Goal: Information Seeking & Learning: Check status

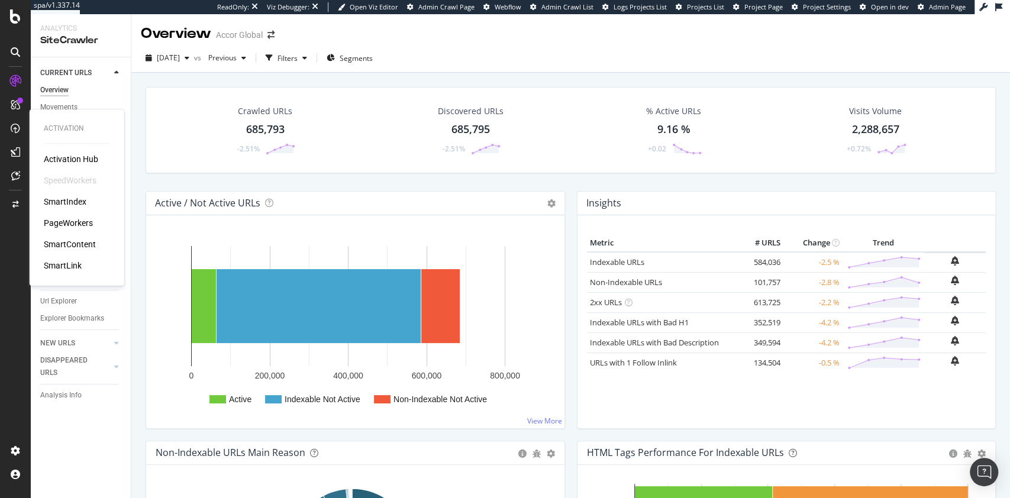
click at [80, 225] on div "PageWorkers" at bounding box center [68, 223] width 49 height 12
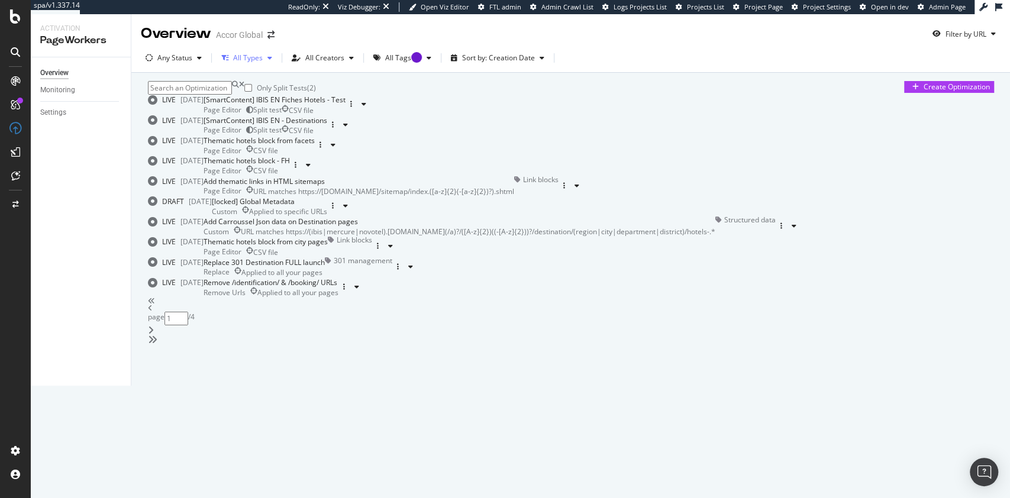
click at [257, 63] on div "All Types" at bounding box center [247, 58] width 60 height 18
click at [642, 115] on div "LIVE [DATE] [SmartContent] IBIS EN Fiches Hotels - Test Page Editor Split test …" at bounding box center [571, 105] width 846 height 20
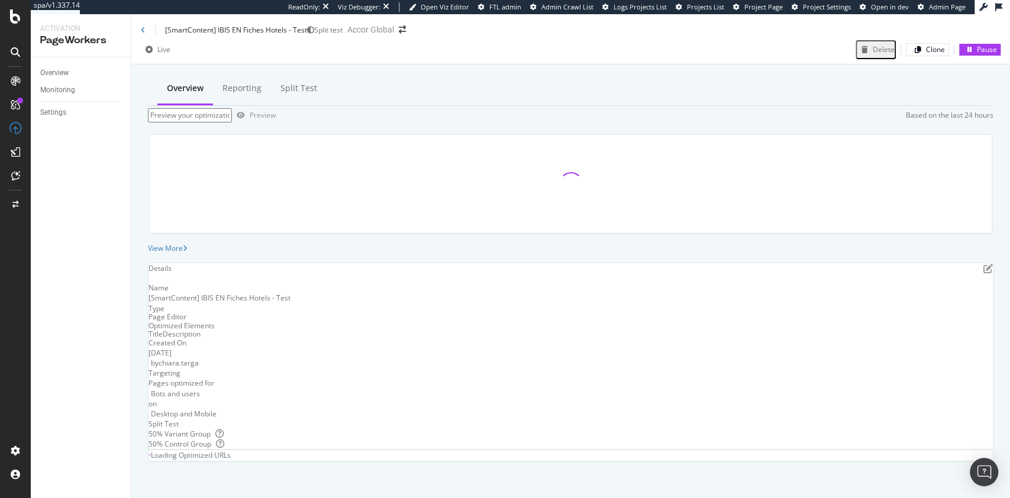
scroll to position [213, 0]
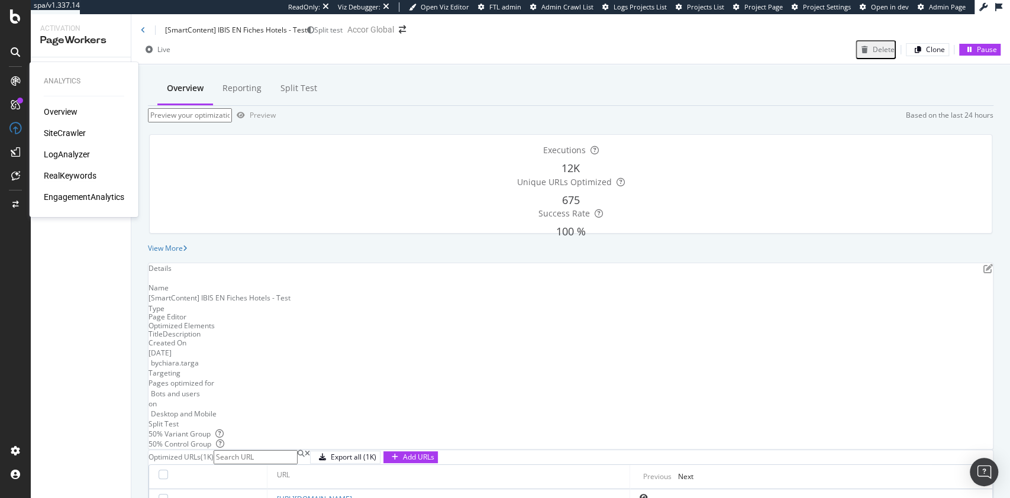
click at [85, 174] on div "RealKeywords" at bounding box center [70, 176] width 53 height 12
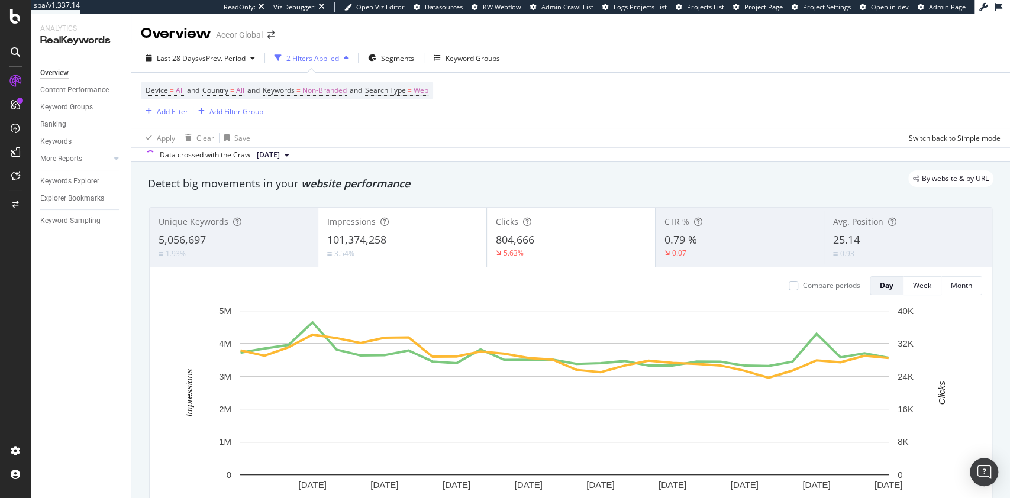
click at [336, 59] on div "2 Filters Applied" at bounding box center [312, 58] width 53 height 10
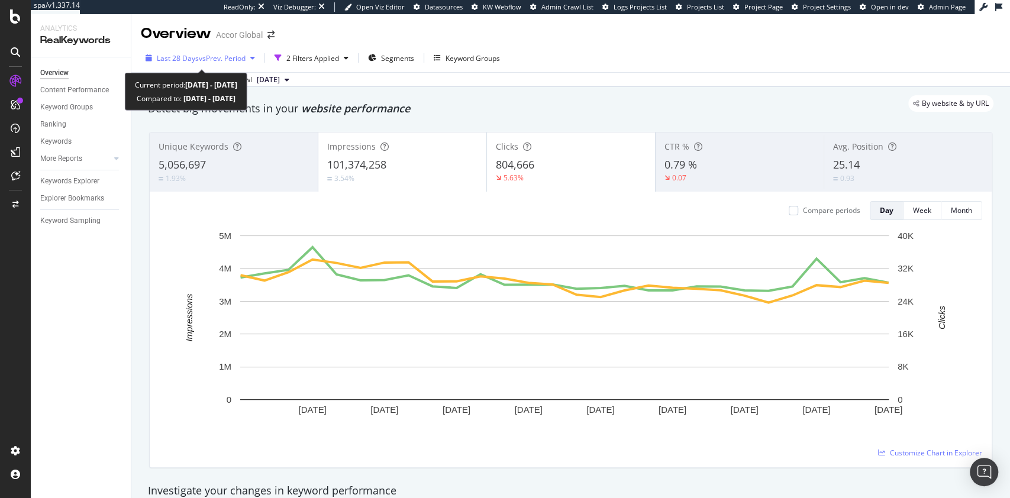
click at [226, 62] on span "vs Prev. Period" at bounding box center [222, 58] width 47 height 10
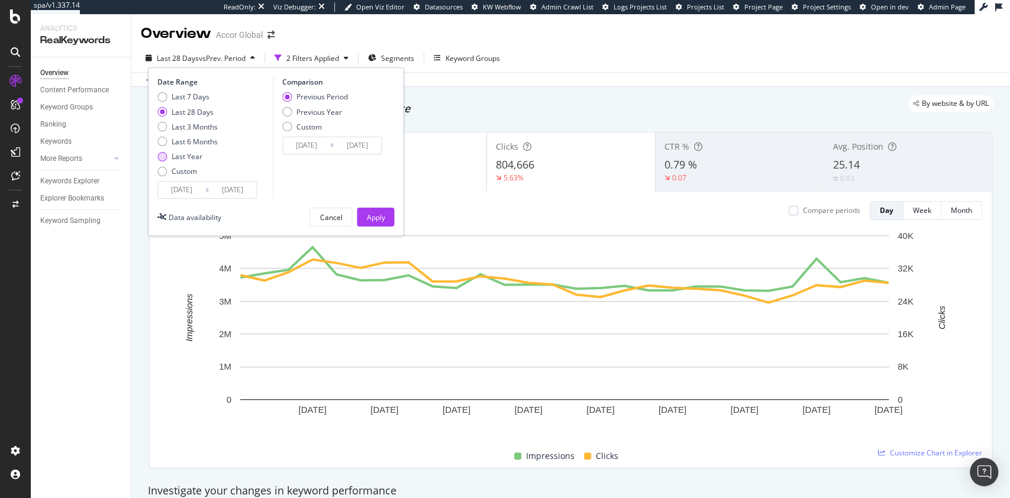
click at [195, 153] on div "Last Year" at bounding box center [187, 157] width 31 height 10
type input "[DATE]"
click at [316, 109] on div "Previous Year" at bounding box center [320, 112] width 46 height 10
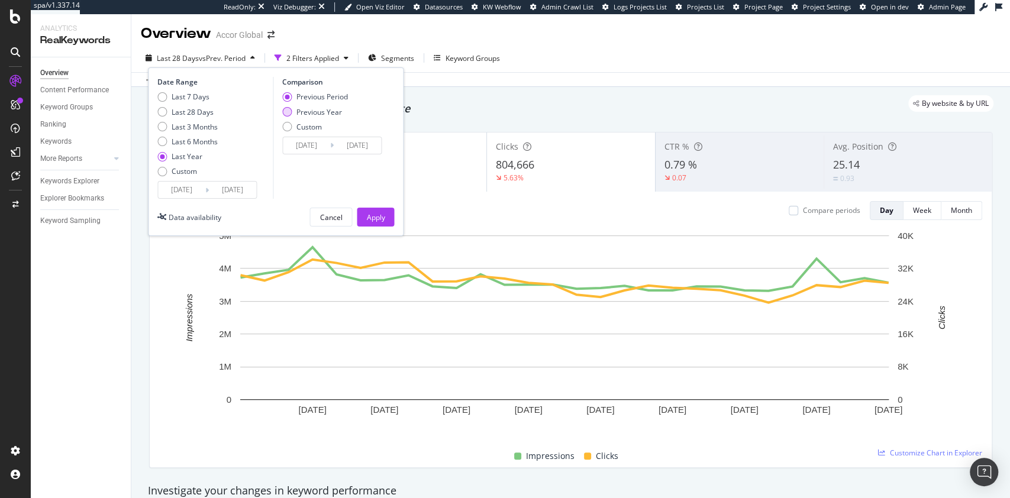
type input "[DATE]"
click at [384, 220] on div "Apply" at bounding box center [375, 217] width 18 height 10
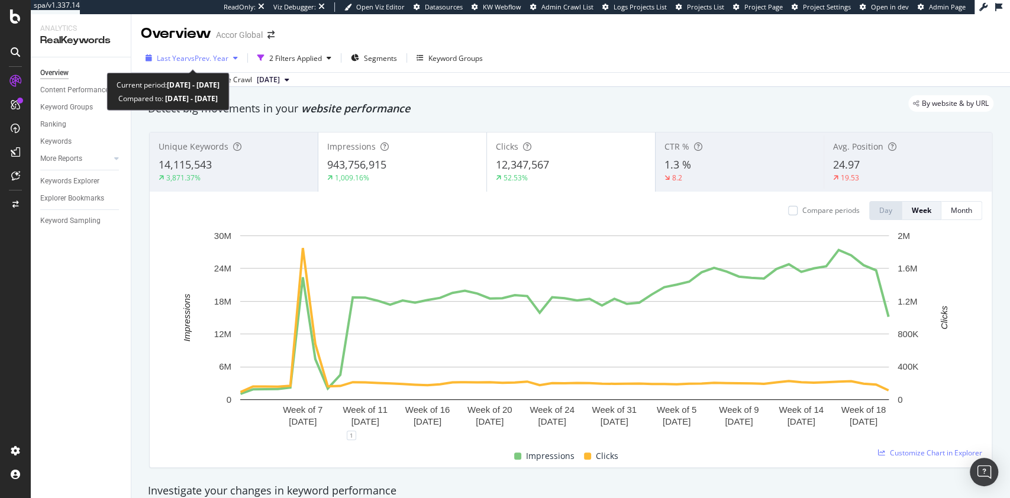
click at [224, 57] on span "vs Prev. Year" at bounding box center [208, 58] width 41 height 10
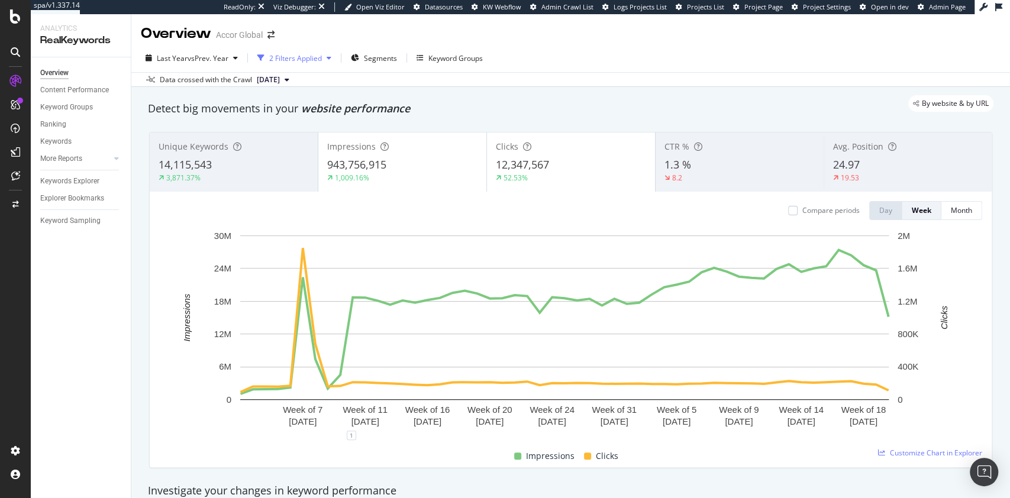
click at [323, 55] on div "button" at bounding box center [329, 57] width 14 height 7
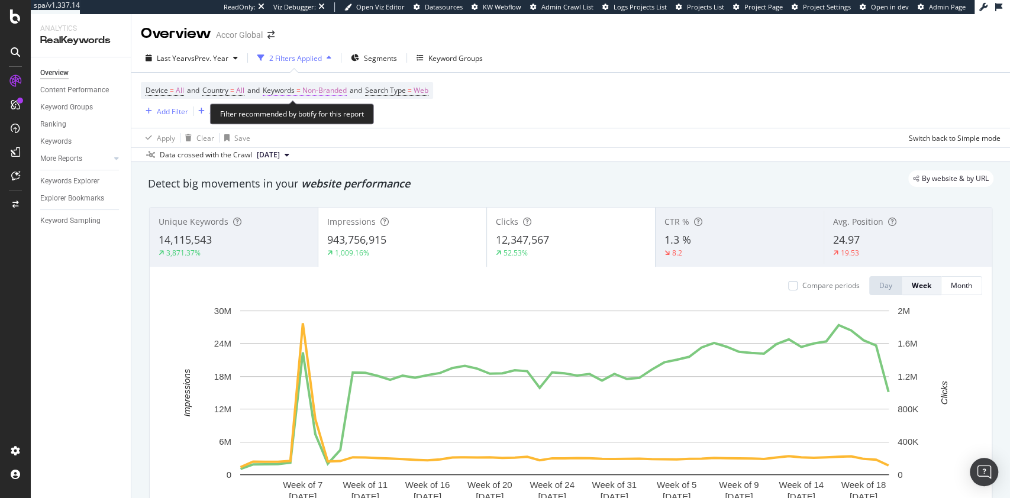
click at [322, 91] on span "Non-Branded" at bounding box center [324, 90] width 44 height 17
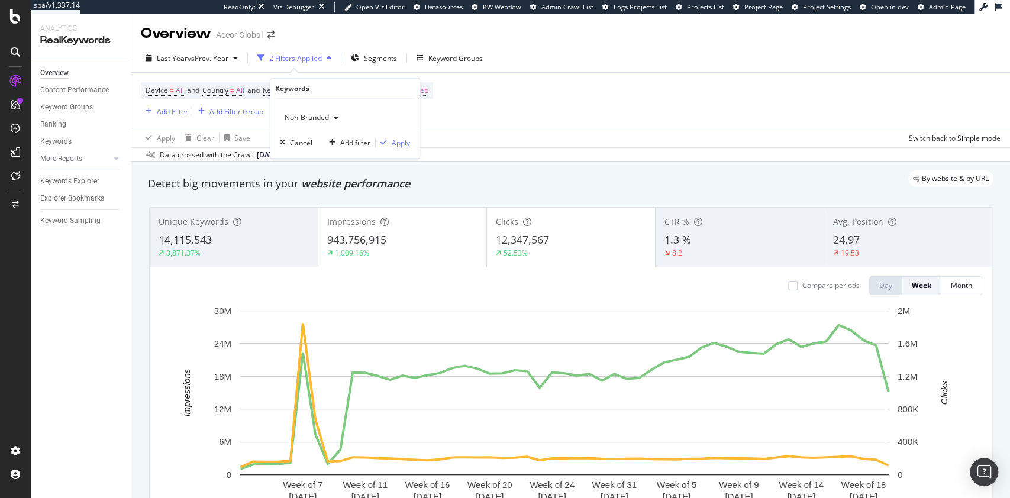
click at [321, 116] on span "Non-Branded" at bounding box center [304, 118] width 49 height 10
click at [350, 179] on span "Anonymized queries" at bounding box center [350, 175] width 121 height 11
click at [400, 144] on div "Apply" at bounding box center [401, 143] width 18 height 10
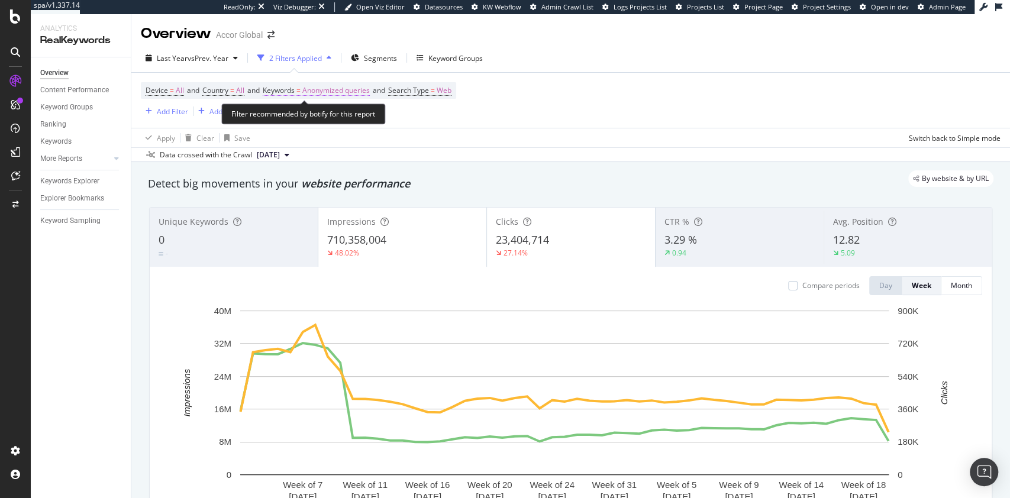
click at [358, 88] on span "Anonymized queries" at bounding box center [335, 90] width 67 height 17
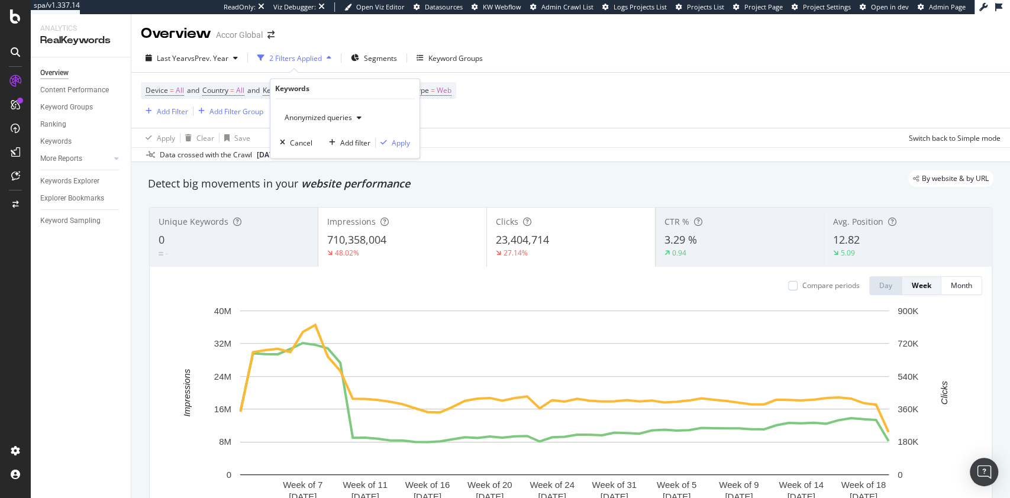
click at [350, 116] on span "Anonymized queries" at bounding box center [316, 118] width 72 height 10
click at [335, 160] on span "Branded" at bounding box center [350, 158] width 121 height 11
click at [394, 147] on div "Apply" at bounding box center [401, 143] width 18 height 10
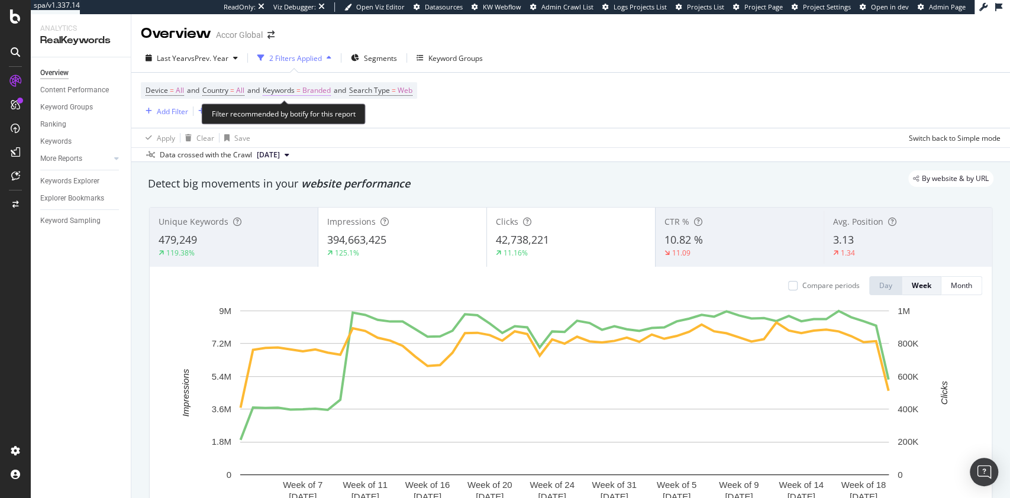
click at [301, 92] on span "=" at bounding box center [299, 90] width 4 height 10
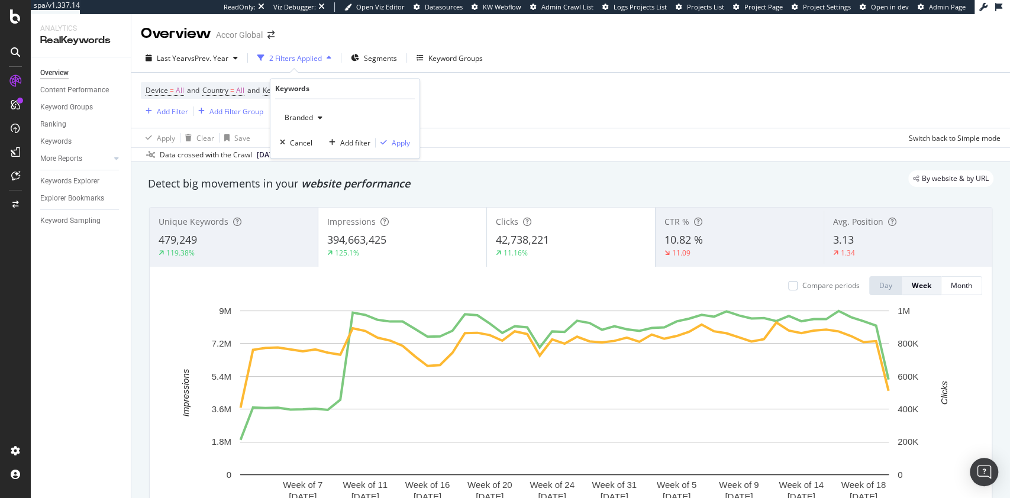
click at [313, 118] on div "button" at bounding box center [320, 118] width 14 height 7
click at [521, 171] on div "By website & by URL" at bounding box center [565, 178] width 858 height 17
click at [530, 134] on div "Apply Clear Save Switch back to Simple mode" at bounding box center [570, 138] width 879 height 20
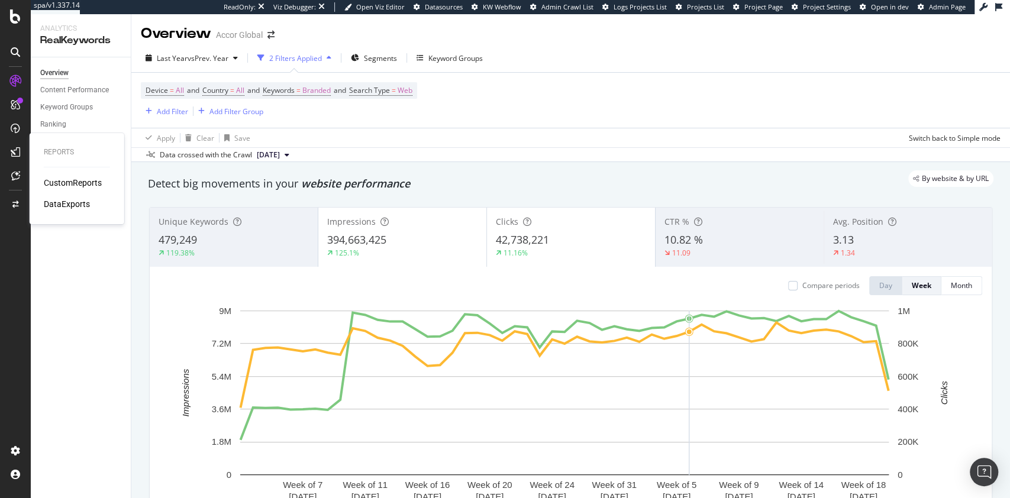
click at [78, 182] on div "CustomReports" at bounding box center [73, 183] width 58 height 12
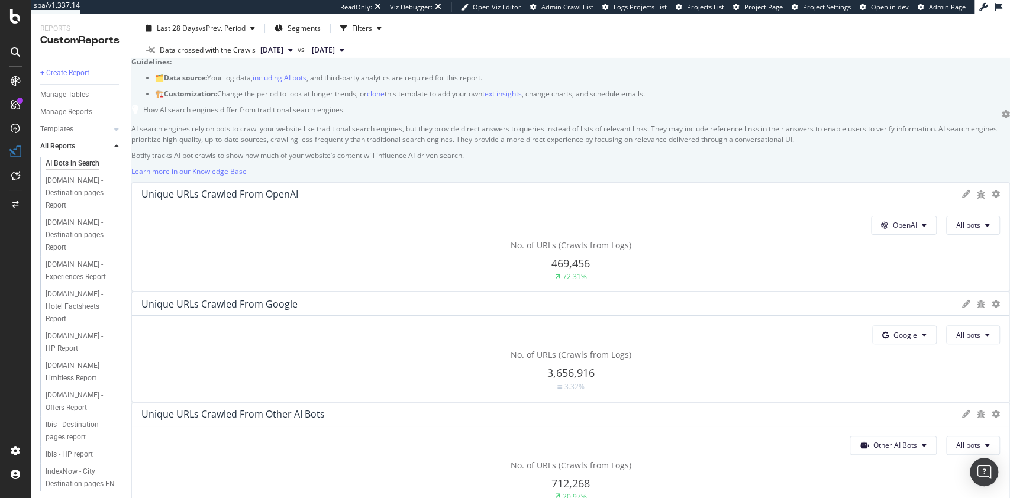
scroll to position [60, 0]
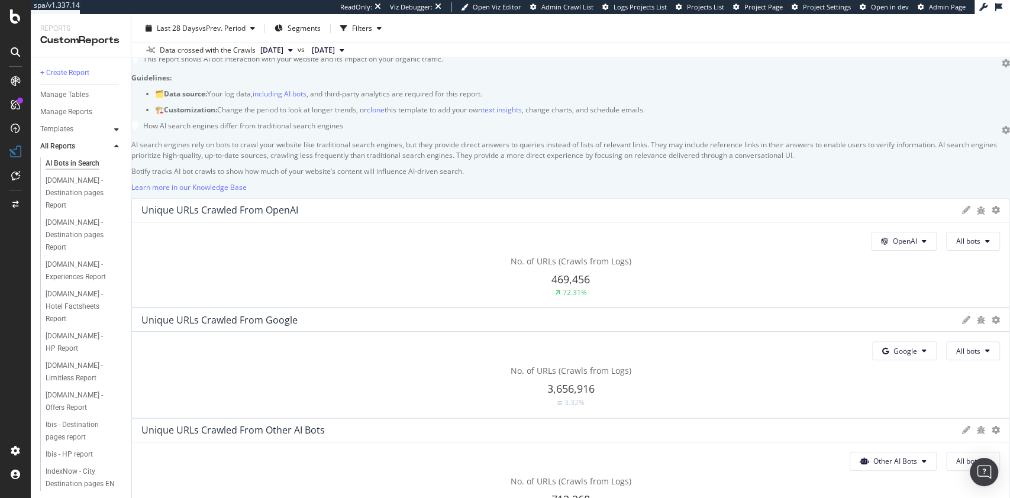
click at [119, 130] on div at bounding box center [117, 130] width 12 height 12
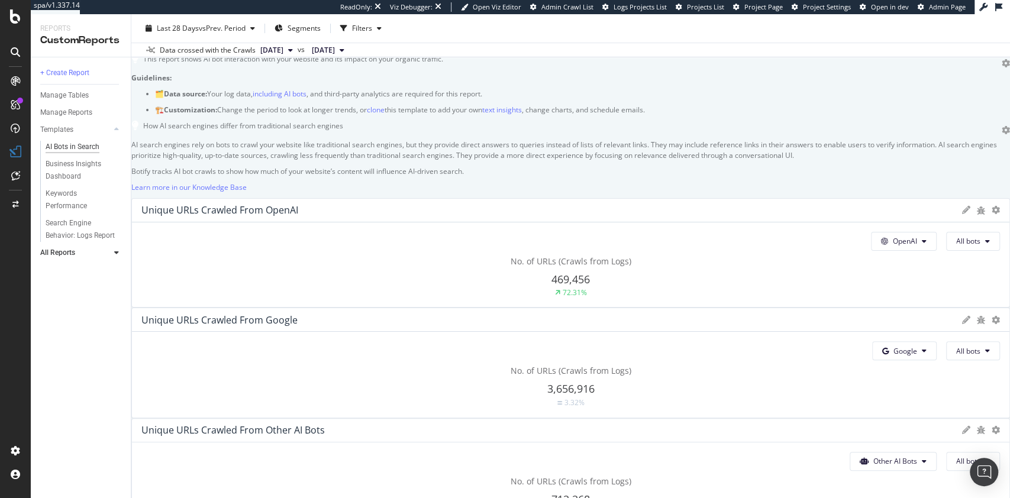
click at [71, 146] on div "AI Bots in Search" at bounding box center [73, 147] width 54 height 12
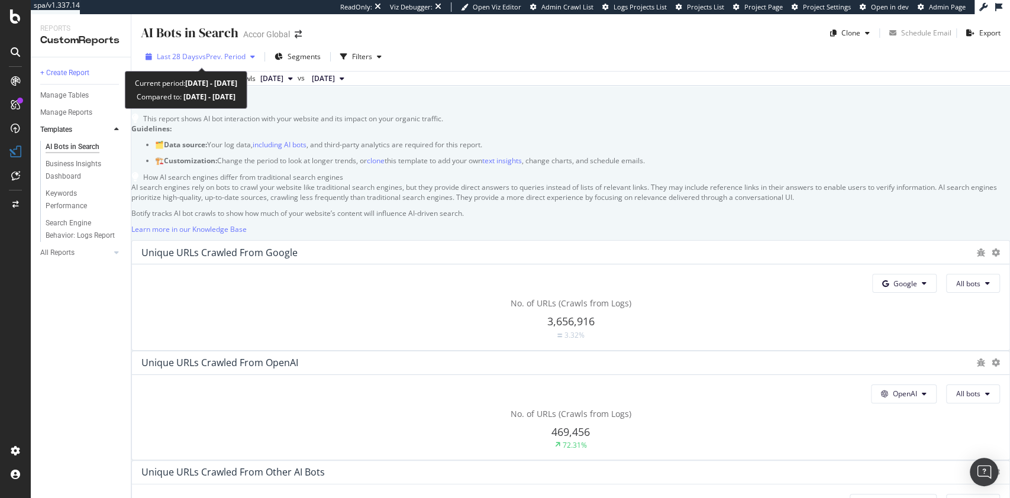
click at [237, 53] on span "vs Prev. Period" at bounding box center [222, 56] width 47 height 10
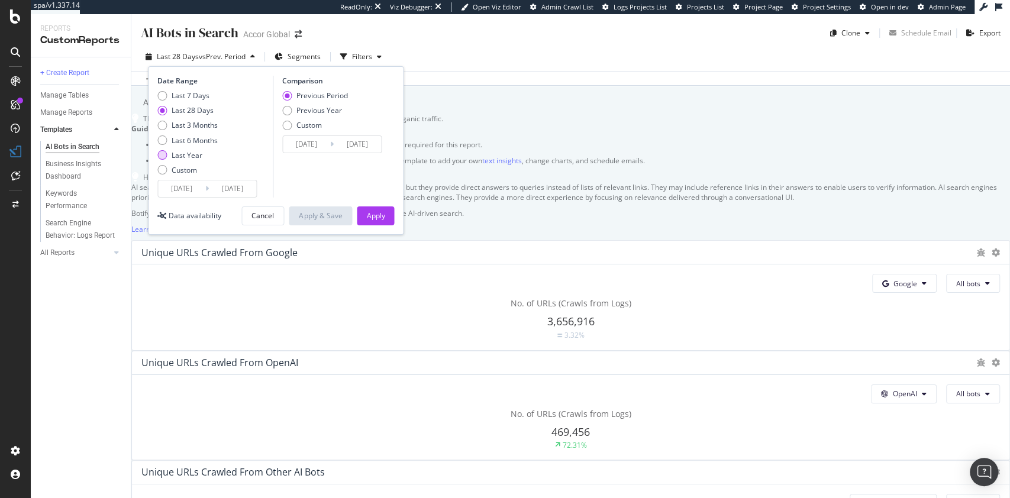
click at [194, 155] on div "Last Year" at bounding box center [187, 155] width 31 height 10
type input "[DATE]"
click at [384, 212] on div "Apply" at bounding box center [375, 216] width 18 height 10
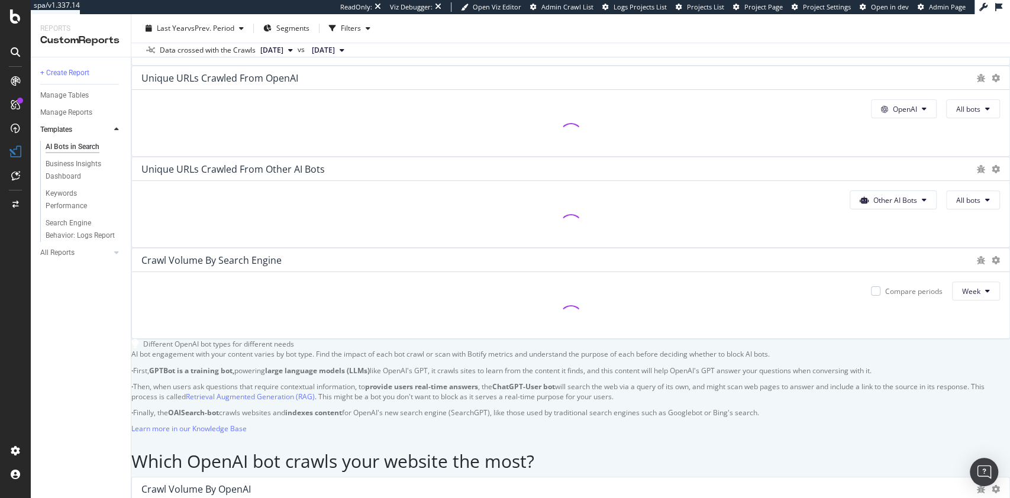
scroll to position [242, 0]
